Goal: Check status

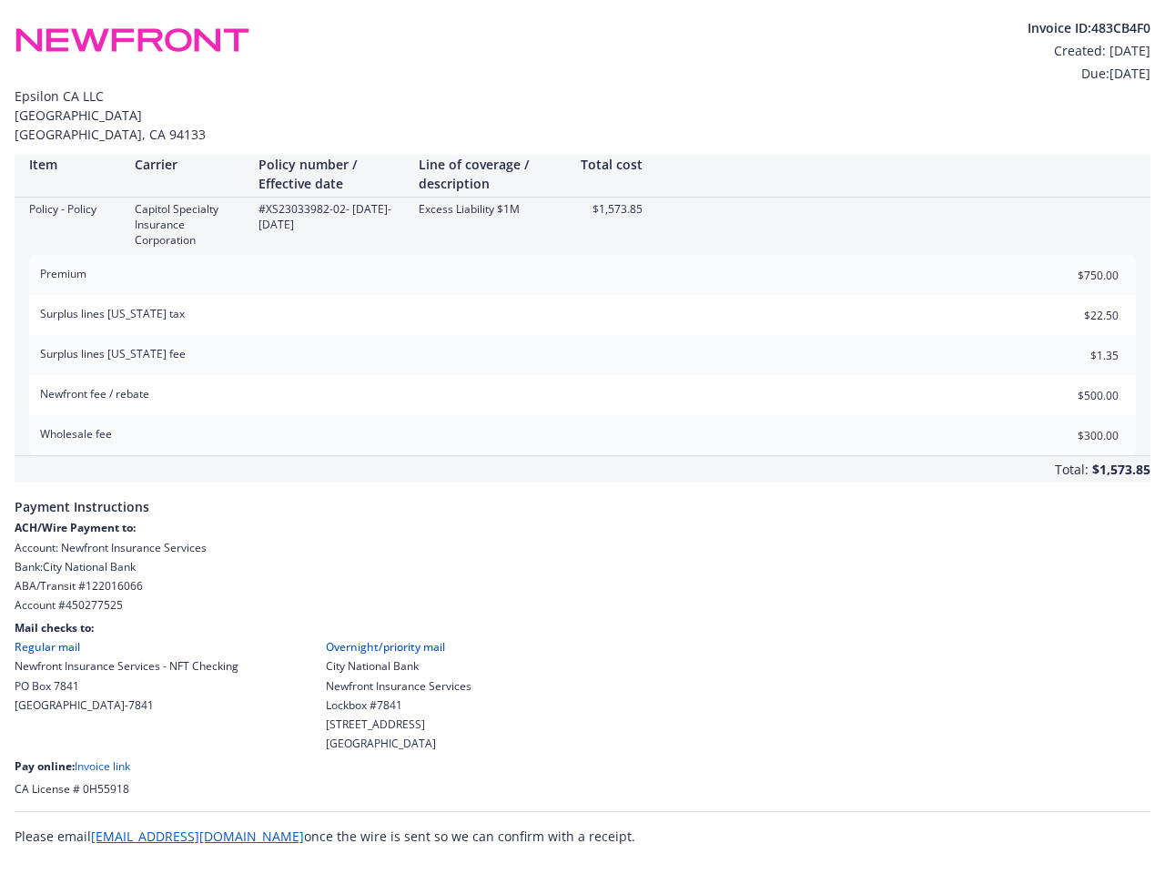
click at [583, 430] on div "Wholesale fee $300.00" at bounding box center [582, 435] width 1107 height 40
